Goal: Transaction & Acquisition: Purchase product/service

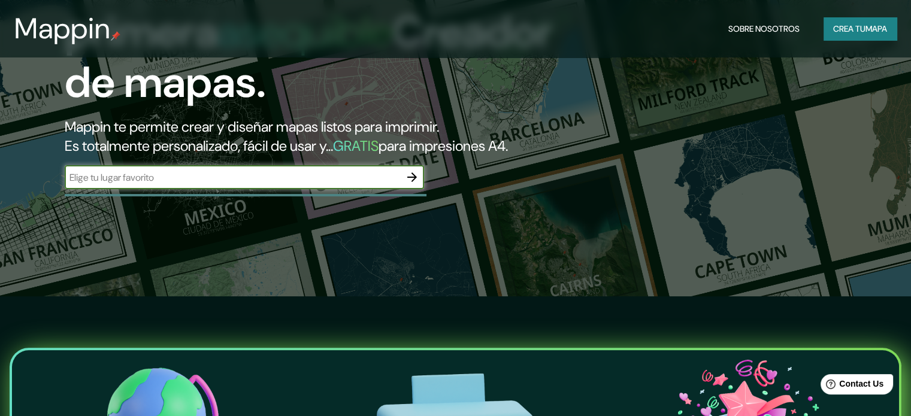
click at [367, 184] on input "text" at bounding box center [232, 178] width 335 height 14
type input "el tambo huancayo [GEOGRAPHIC_DATA]"
click at [409, 187] on button "button" at bounding box center [412, 177] width 24 height 24
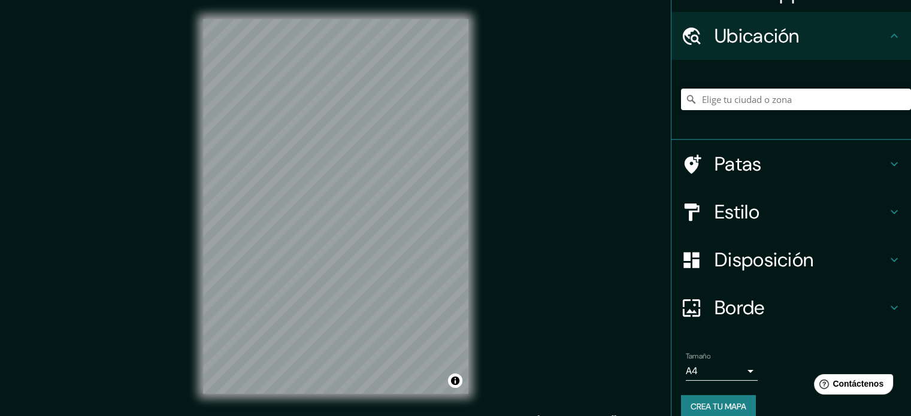
scroll to position [41, 0]
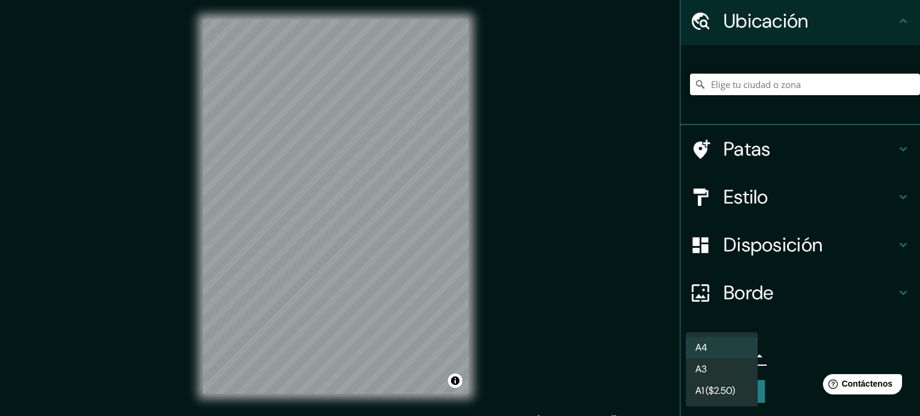
drag, startPoint x: 746, startPoint y: 346, endPoint x: 745, endPoint y: 358, distance: 12.6
click at [746, 346] on body "Mappin Ubicación Patas Estilo Disposición Borde Elige un borde. Consejo : puede…" at bounding box center [460, 208] width 920 height 416
click at [724, 368] on li "A3" at bounding box center [722, 370] width 72 height 22
type input "a4"
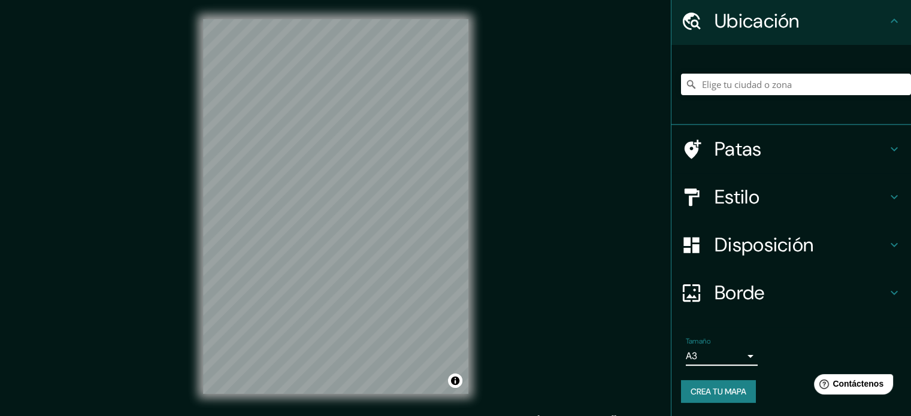
click at [730, 158] on font "Patas" at bounding box center [738, 149] width 47 height 25
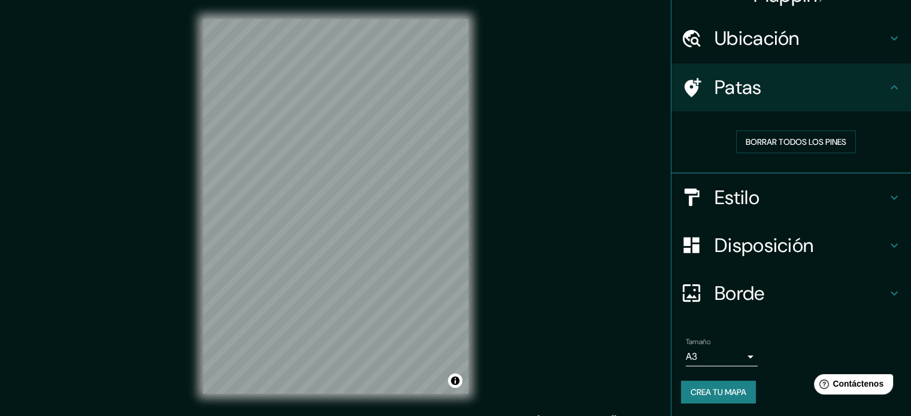
scroll to position [24, 0]
click at [731, 158] on div "Borrar todos los pines" at bounding box center [796, 142] width 230 height 42
click at [761, 189] on h4 "Estilo" at bounding box center [801, 198] width 172 height 24
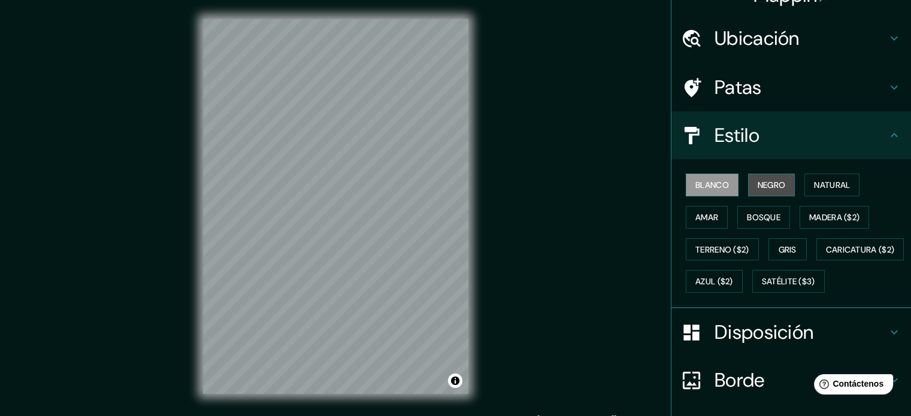
click at [761, 187] on font "Negro" at bounding box center [772, 185] width 28 height 11
click at [824, 184] on font "Natural" at bounding box center [832, 185] width 36 height 11
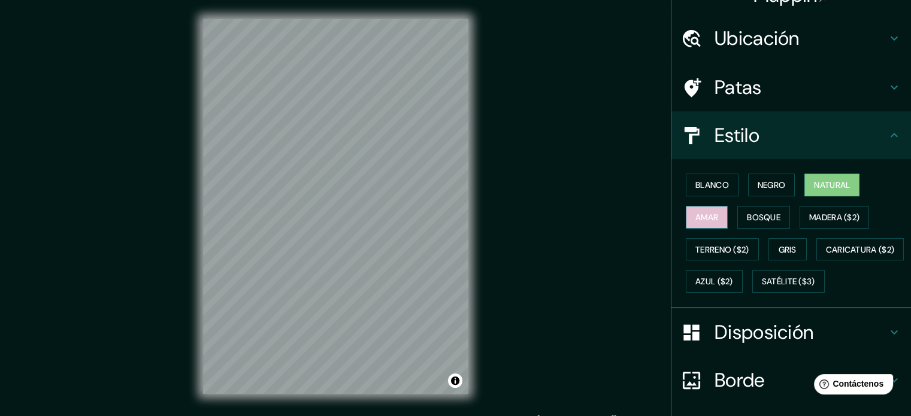
click at [716, 208] on button "Amar" at bounding box center [707, 217] width 42 height 23
click at [753, 212] on font "Bosque" at bounding box center [764, 217] width 34 height 11
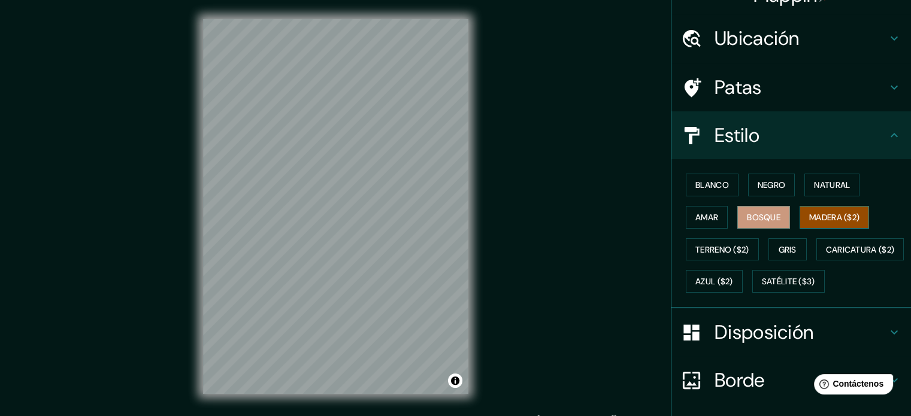
click at [810, 210] on font "Madera ($2)" at bounding box center [834, 218] width 50 height 16
click at [716, 244] on font "Terreno ($2)" at bounding box center [722, 249] width 54 height 11
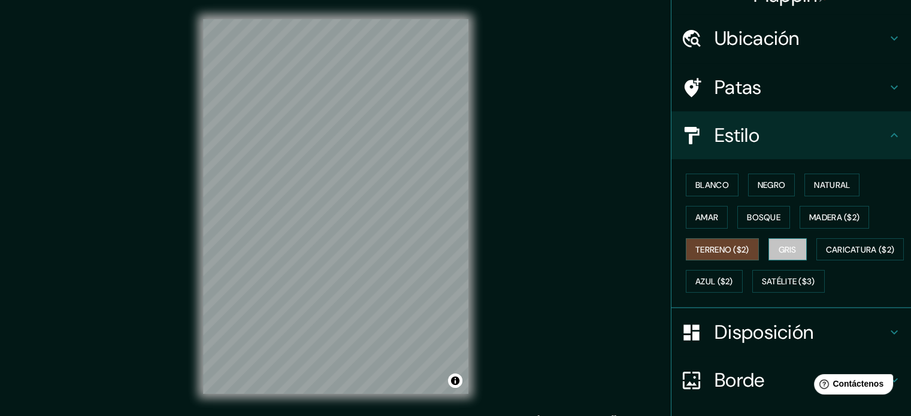
click at [779, 244] on font "Gris" at bounding box center [788, 249] width 18 height 11
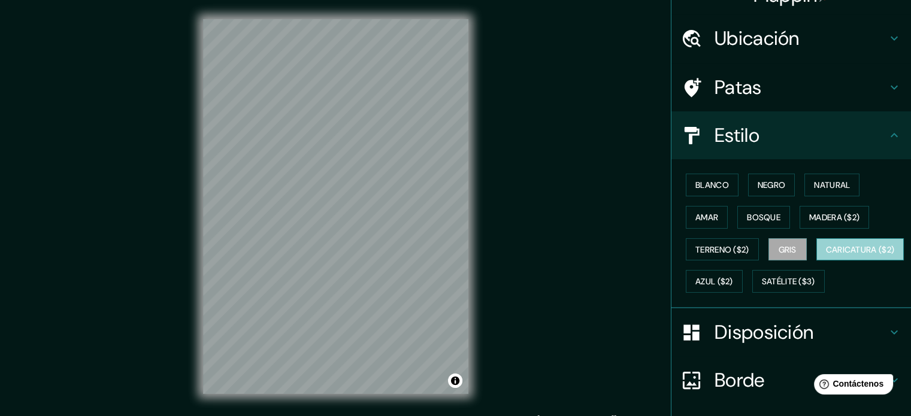
click at [826, 255] on font "Caricatura ($2)" at bounding box center [860, 249] width 69 height 11
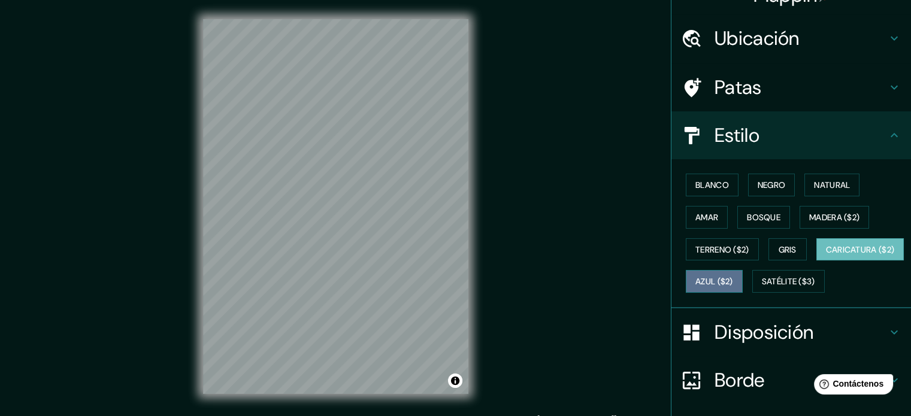
click at [733, 281] on font "Azul ($2)" at bounding box center [714, 282] width 38 height 11
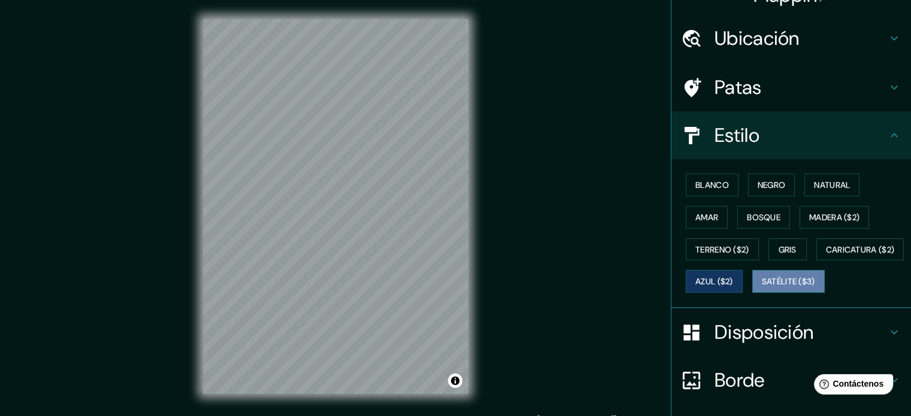
click at [762, 287] on font "Satélite ($3)" at bounding box center [788, 282] width 53 height 11
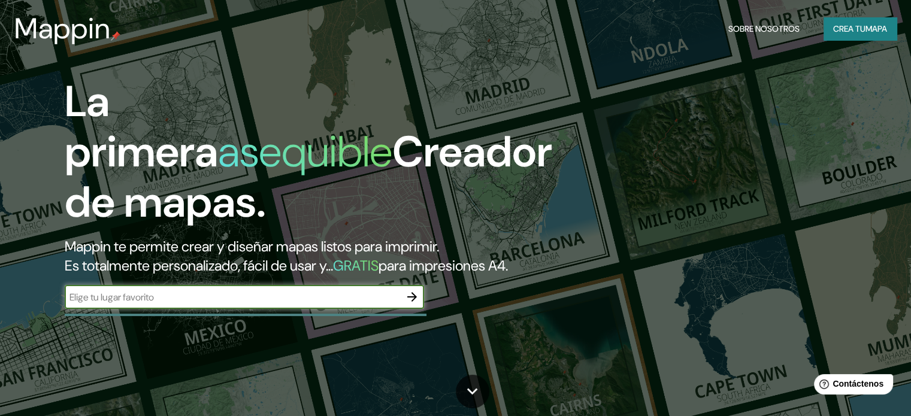
click at [4, 18] on div "Mappin Sobre nosotros Crea tu mapa" at bounding box center [455, 29] width 911 height 38
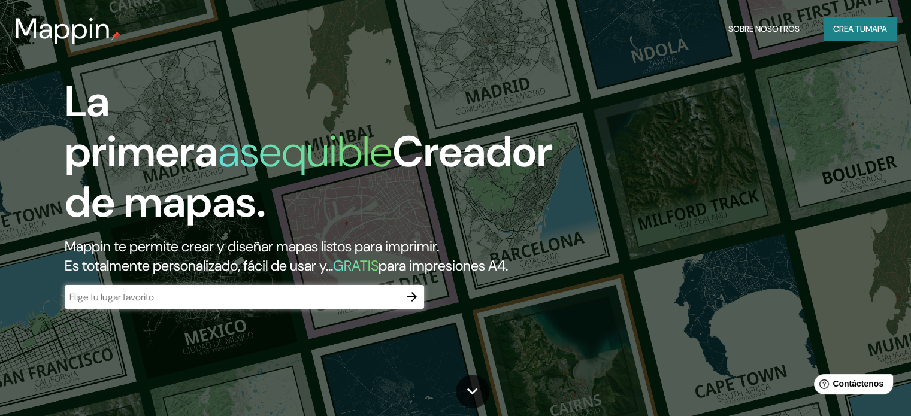
click at [897, 46] on div "Mappin Sobre nosotros Crea tu mapa" at bounding box center [455, 29] width 911 height 38
drag, startPoint x: 909, startPoint y: 35, endPoint x: 910, endPoint y: 48, distance: 12.6
click at [910, 48] on header "Mappin Sobre nosotros Crea tu mapa" at bounding box center [455, 28] width 911 height 57
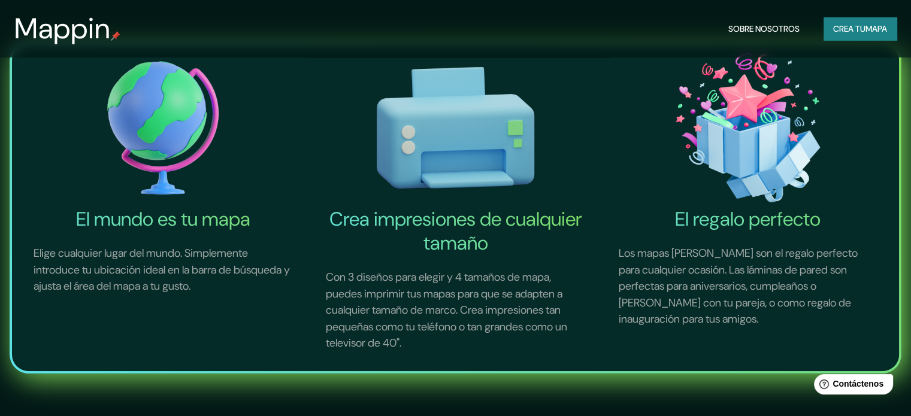
scroll to position [461, 0]
